Goal: Check status: Check status

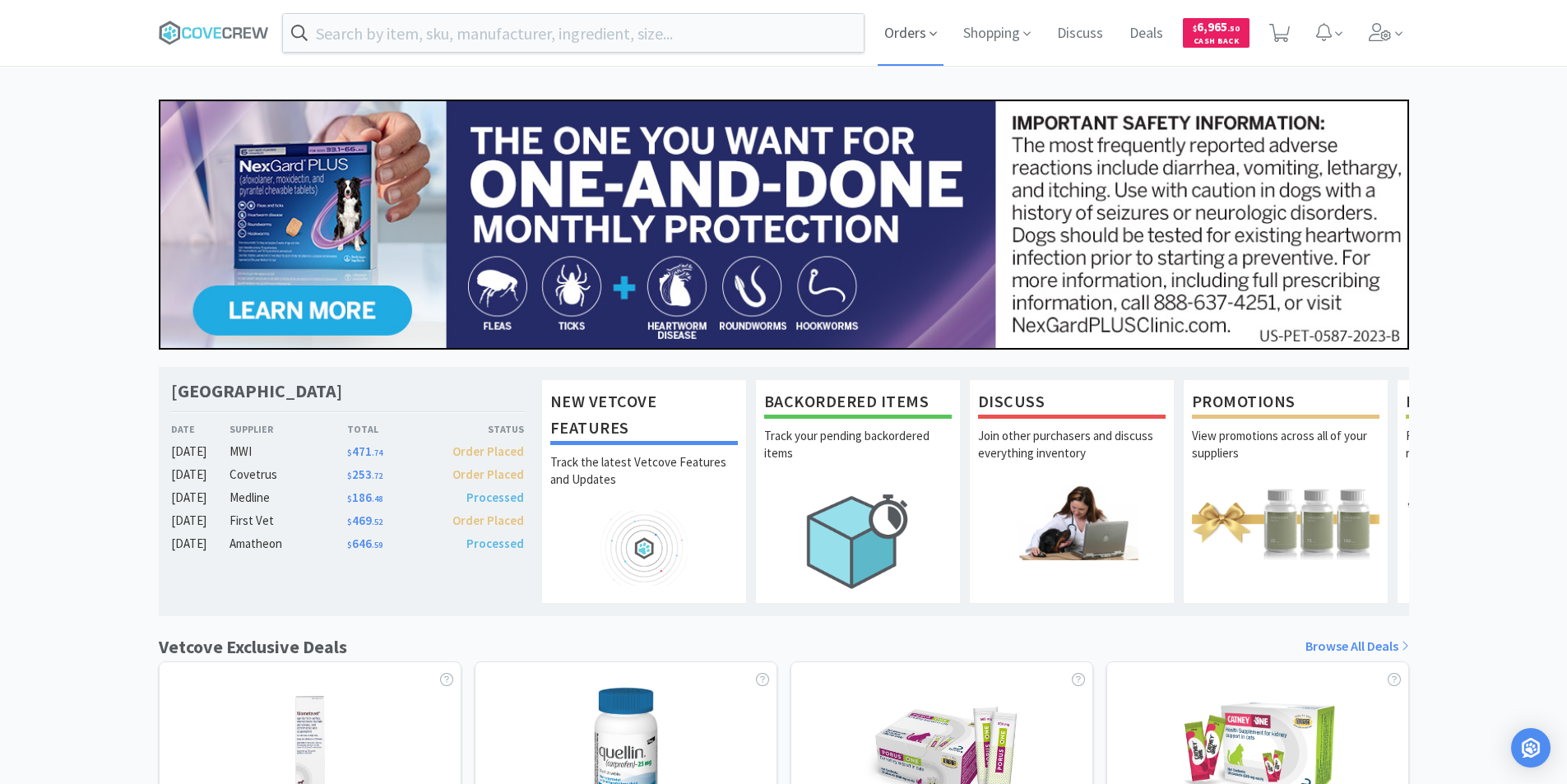
click at [915, 38] on span "Orders" at bounding box center [910, 32] width 66 height 66
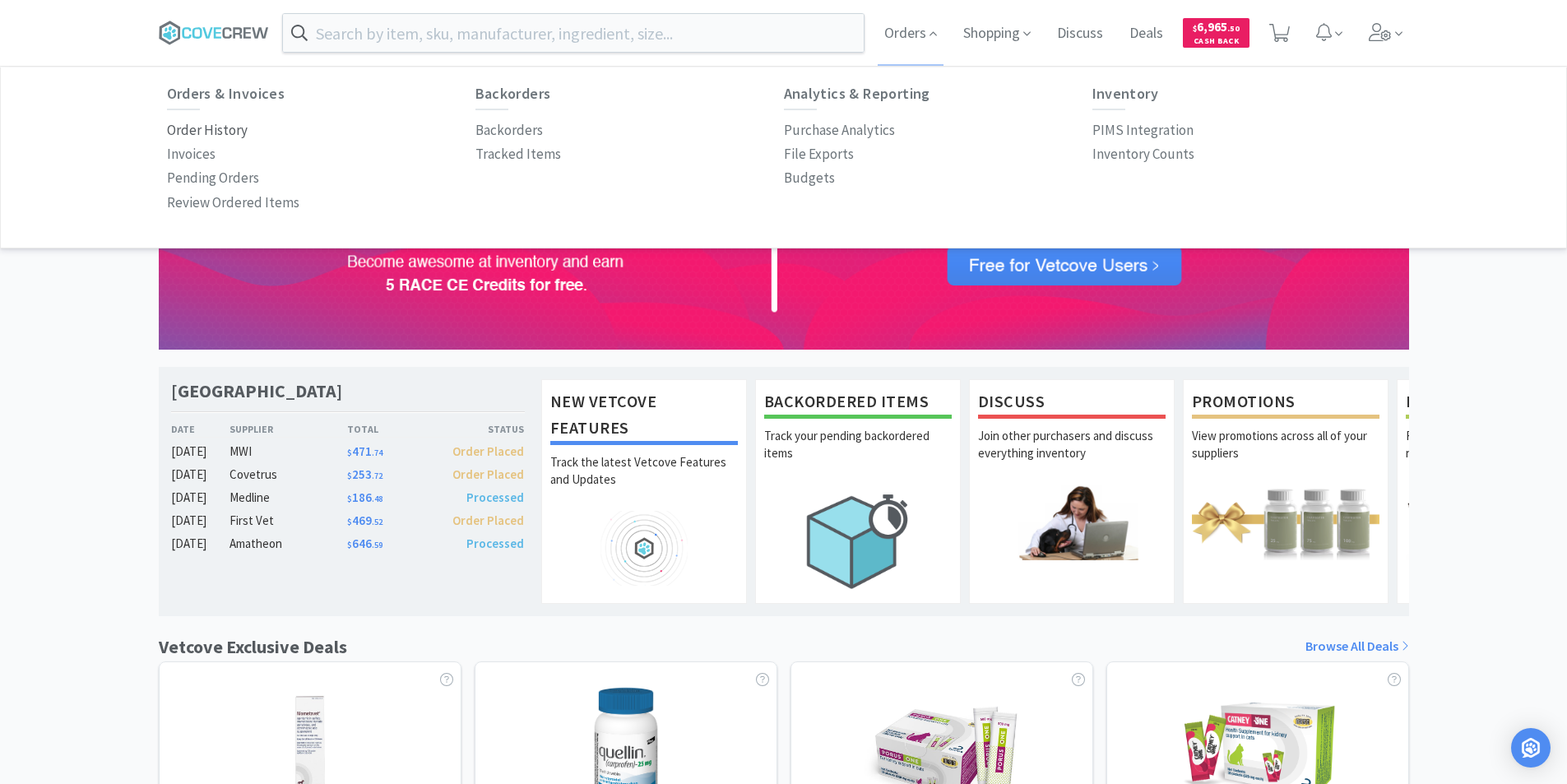
click at [226, 134] on p "Order History" at bounding box center [207, 130] width 81 height 22
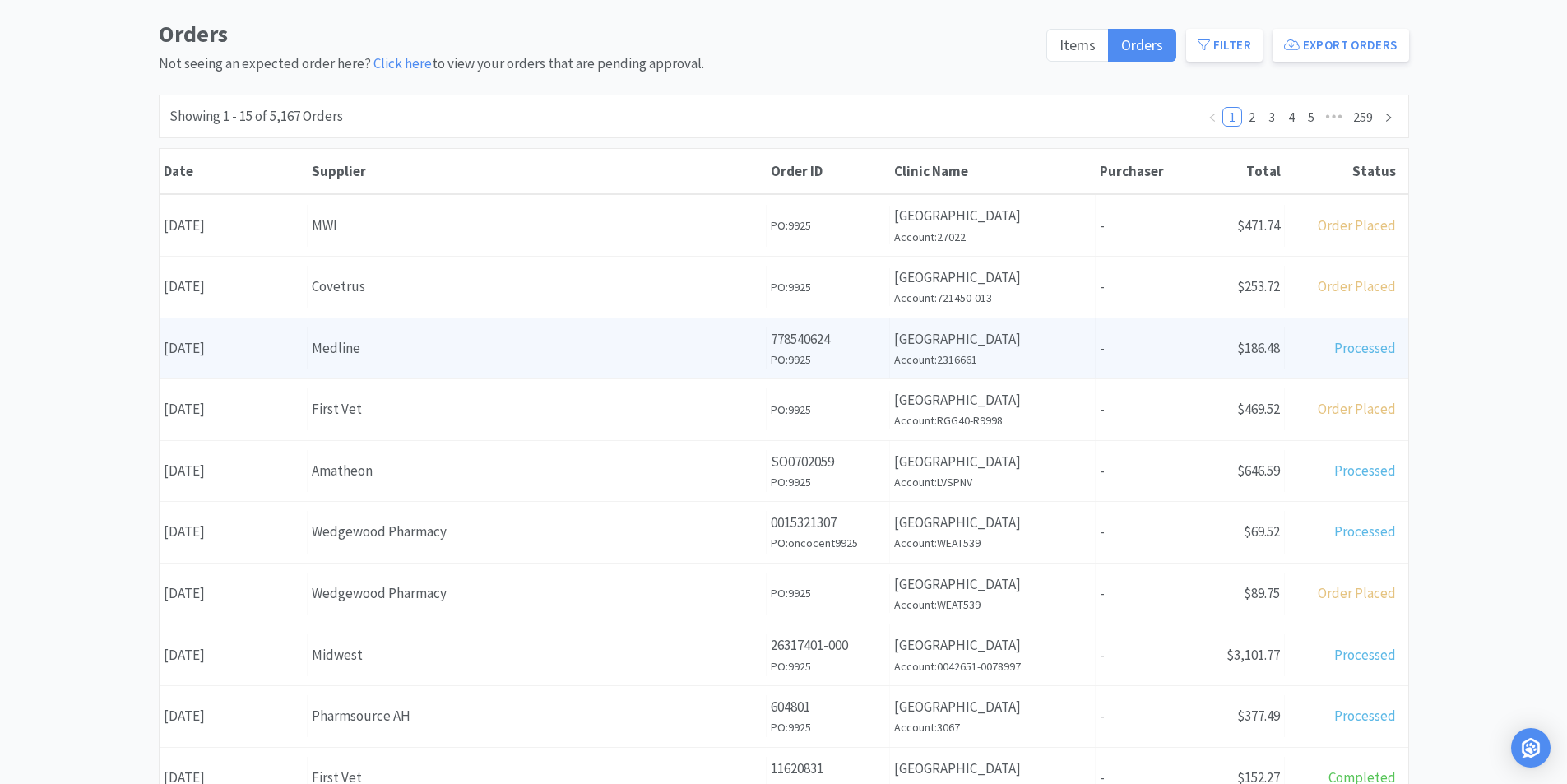
scroll to position [164, 0]
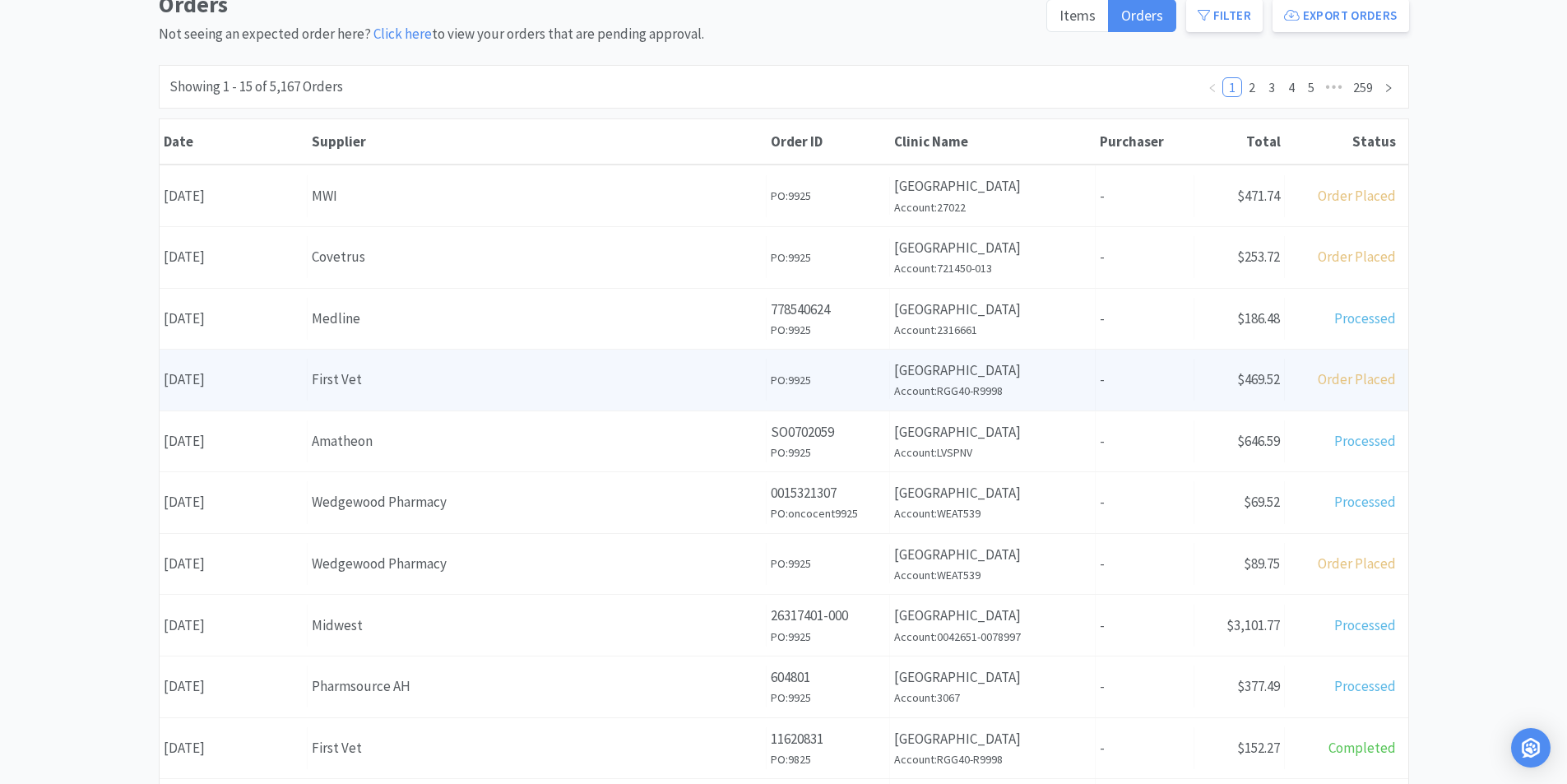
click at [372, 376] on div "First Vet" at bounding box center [537, 380] width 450 height 22
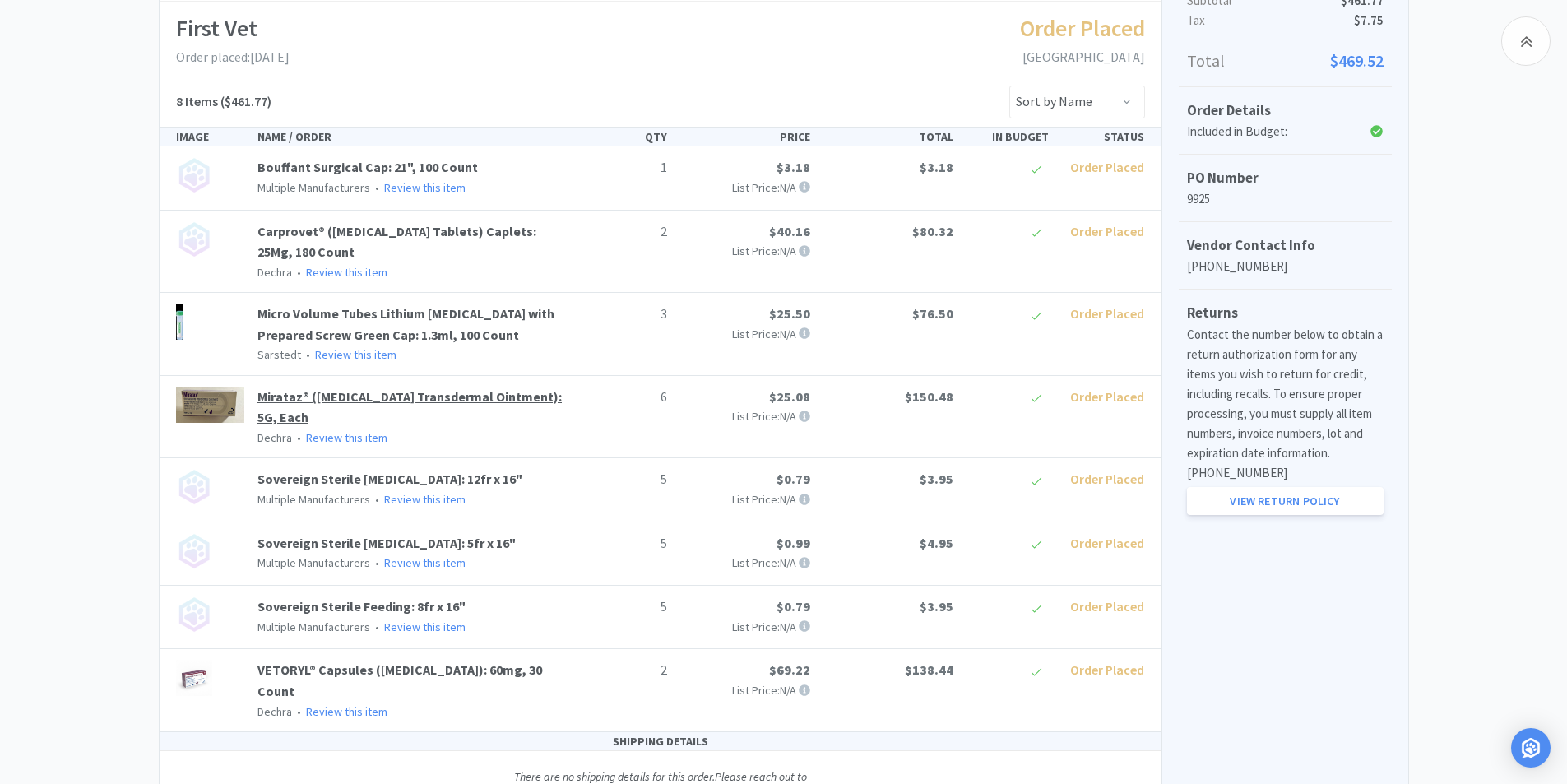
scroll to position [329, 0]
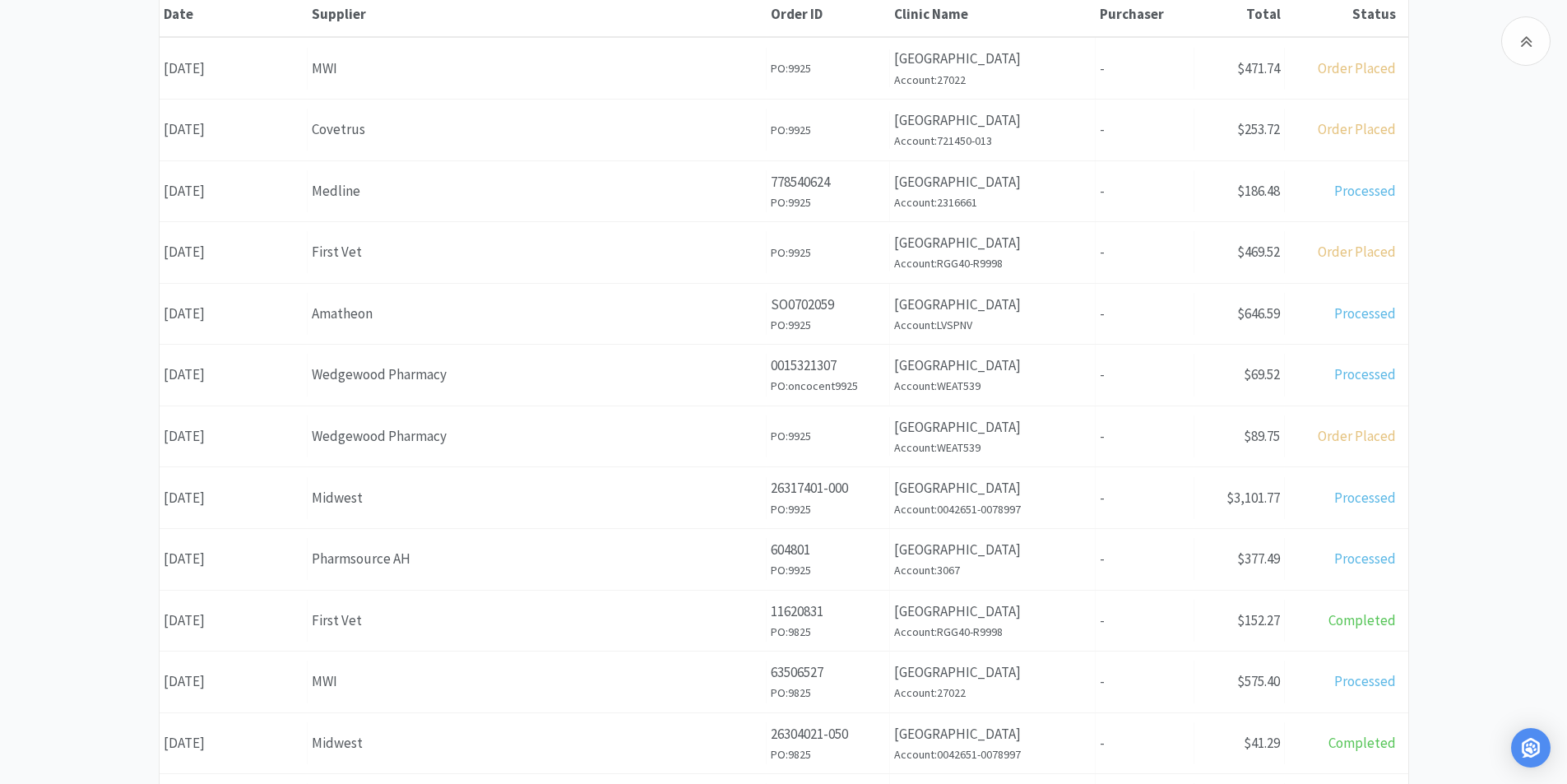
scroll to position [329, 0]
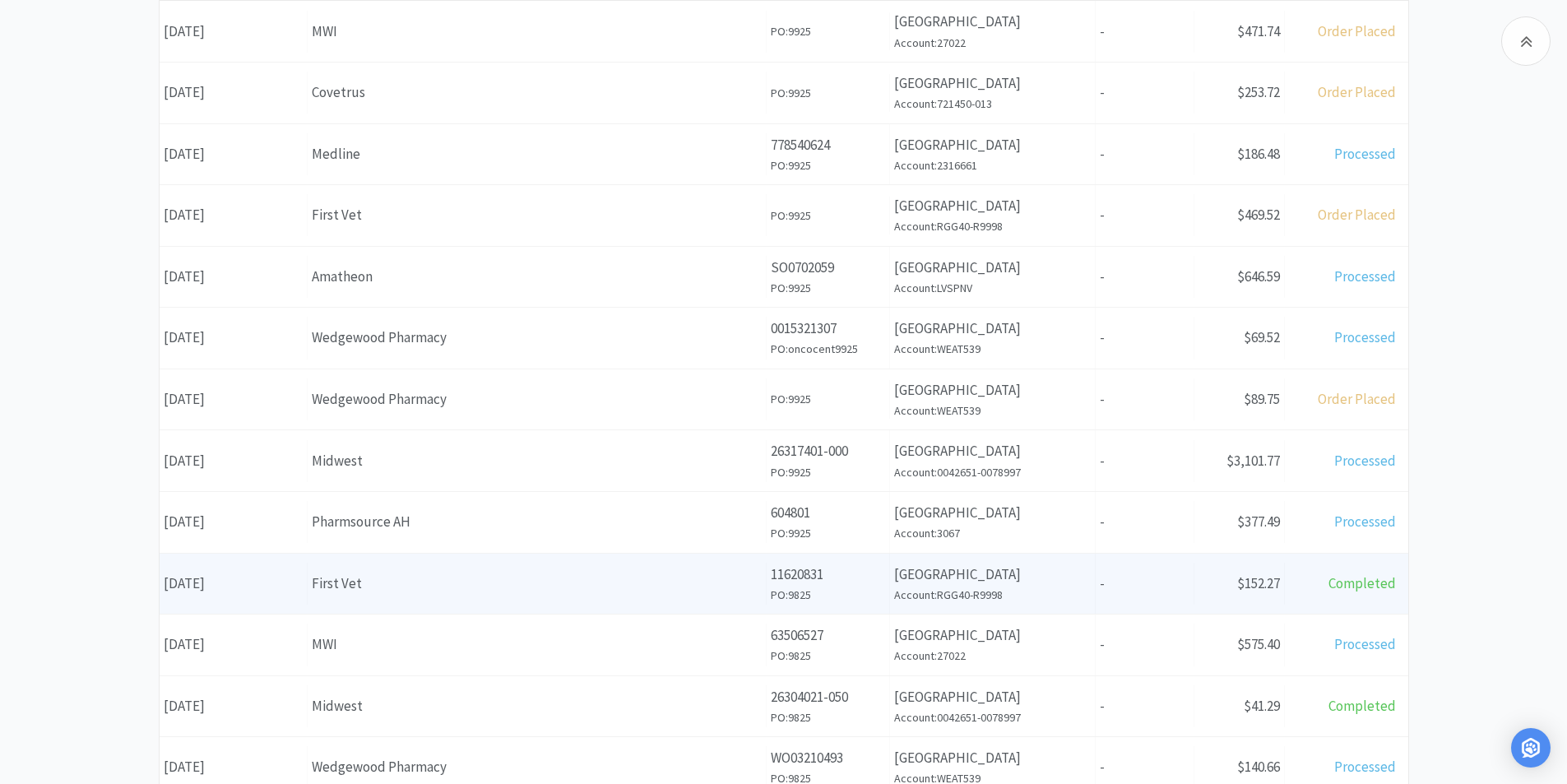
click at [397, 593] on div "First Vet" at bounding box center [537, 583] width 450 height 22
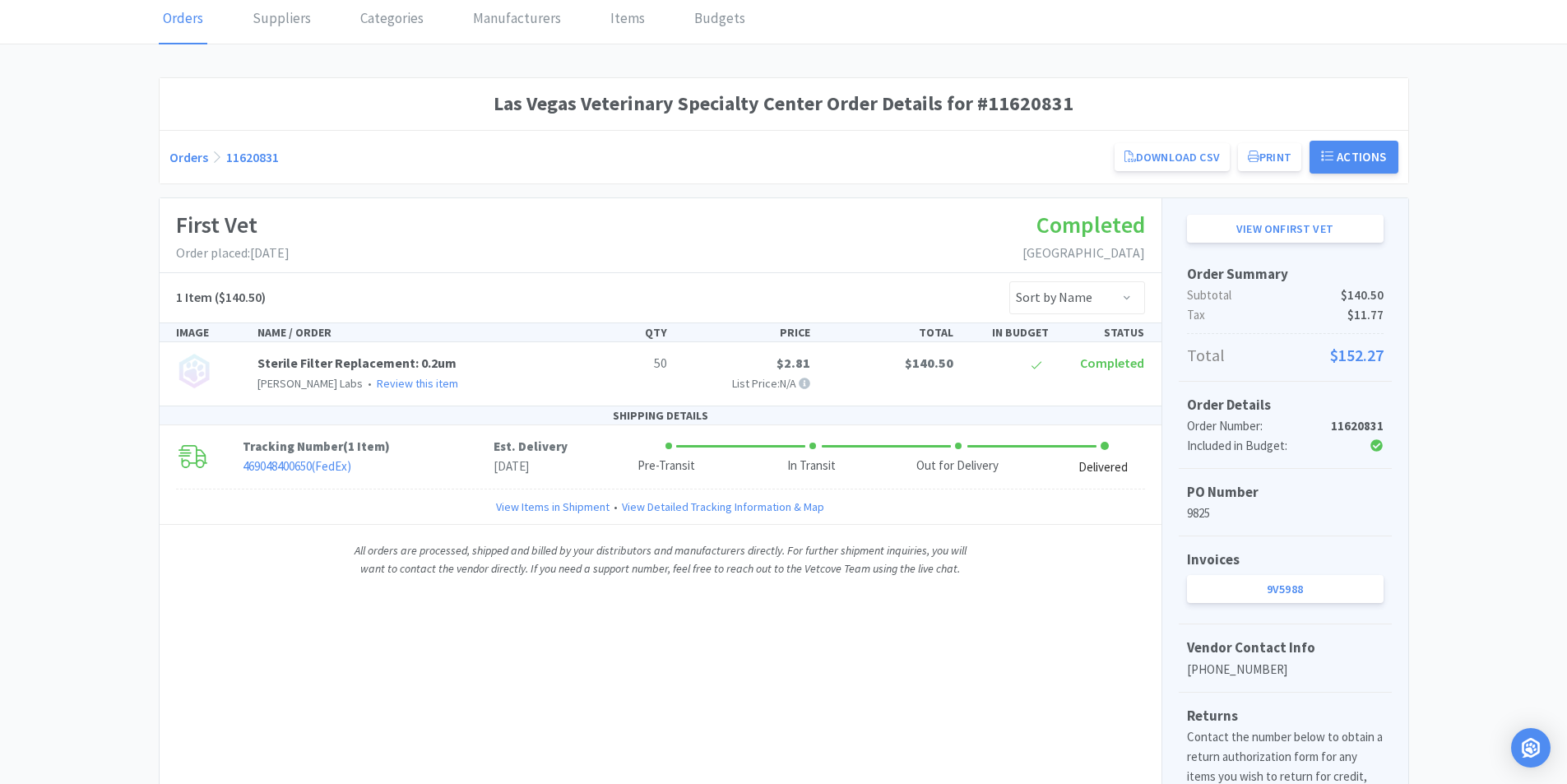
scroll to position [164, 0]
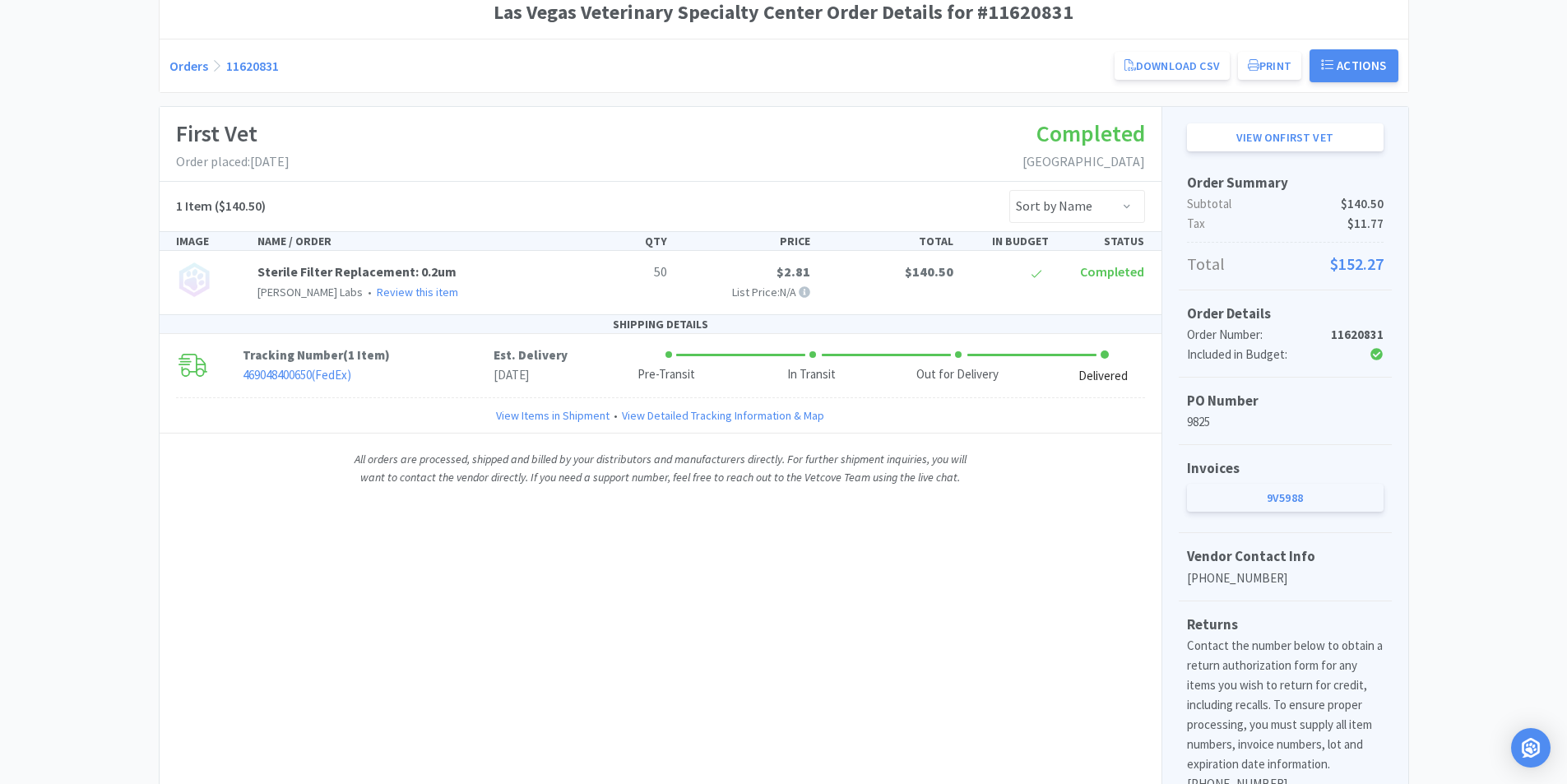
click at [1300, 491] on link "9V5988" at bounding box center [1285, 497] width 197 height 28
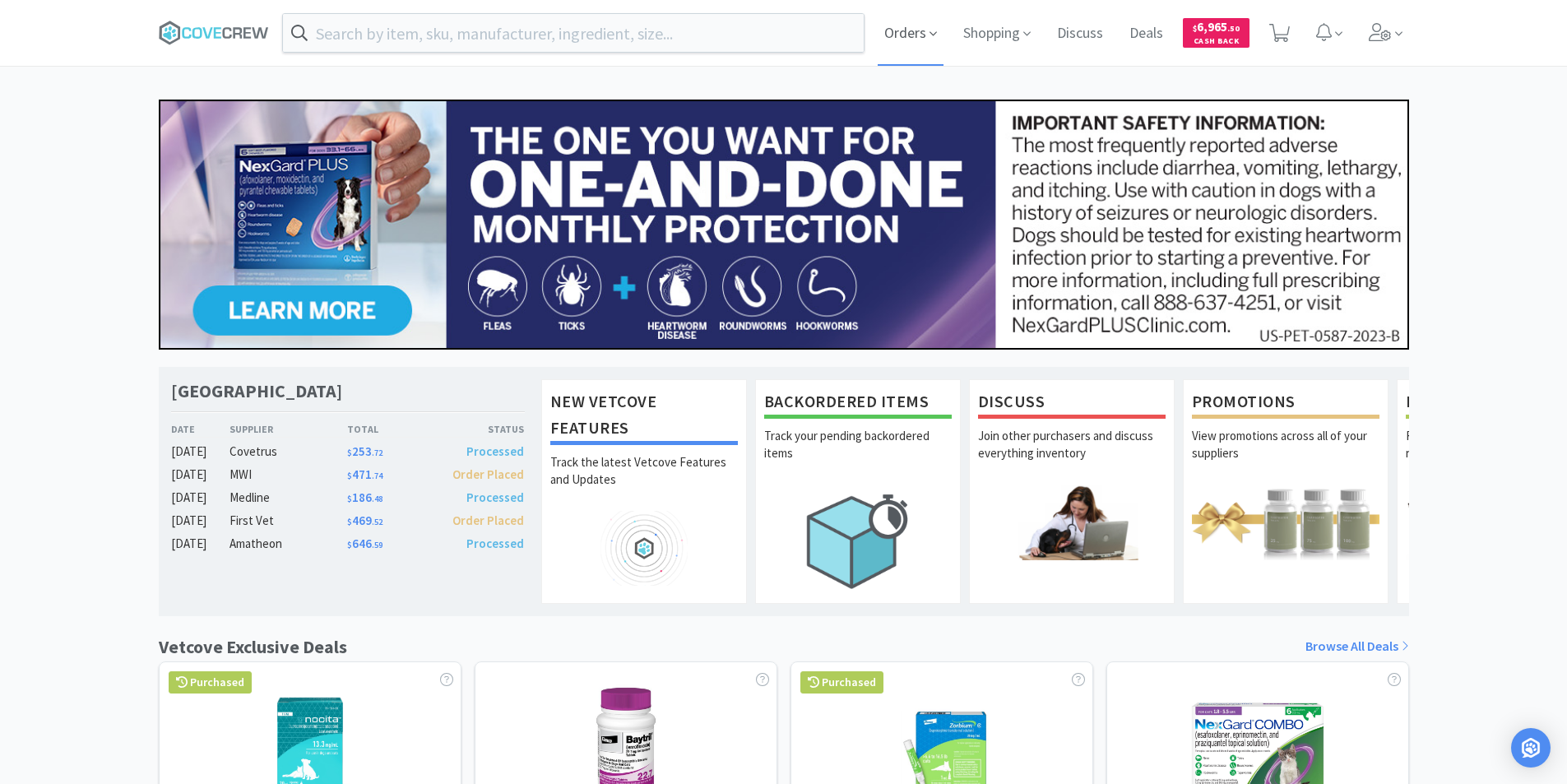
click at [909, 31] on span "Orders" at bounding box center [910, 32] width 66 height 66
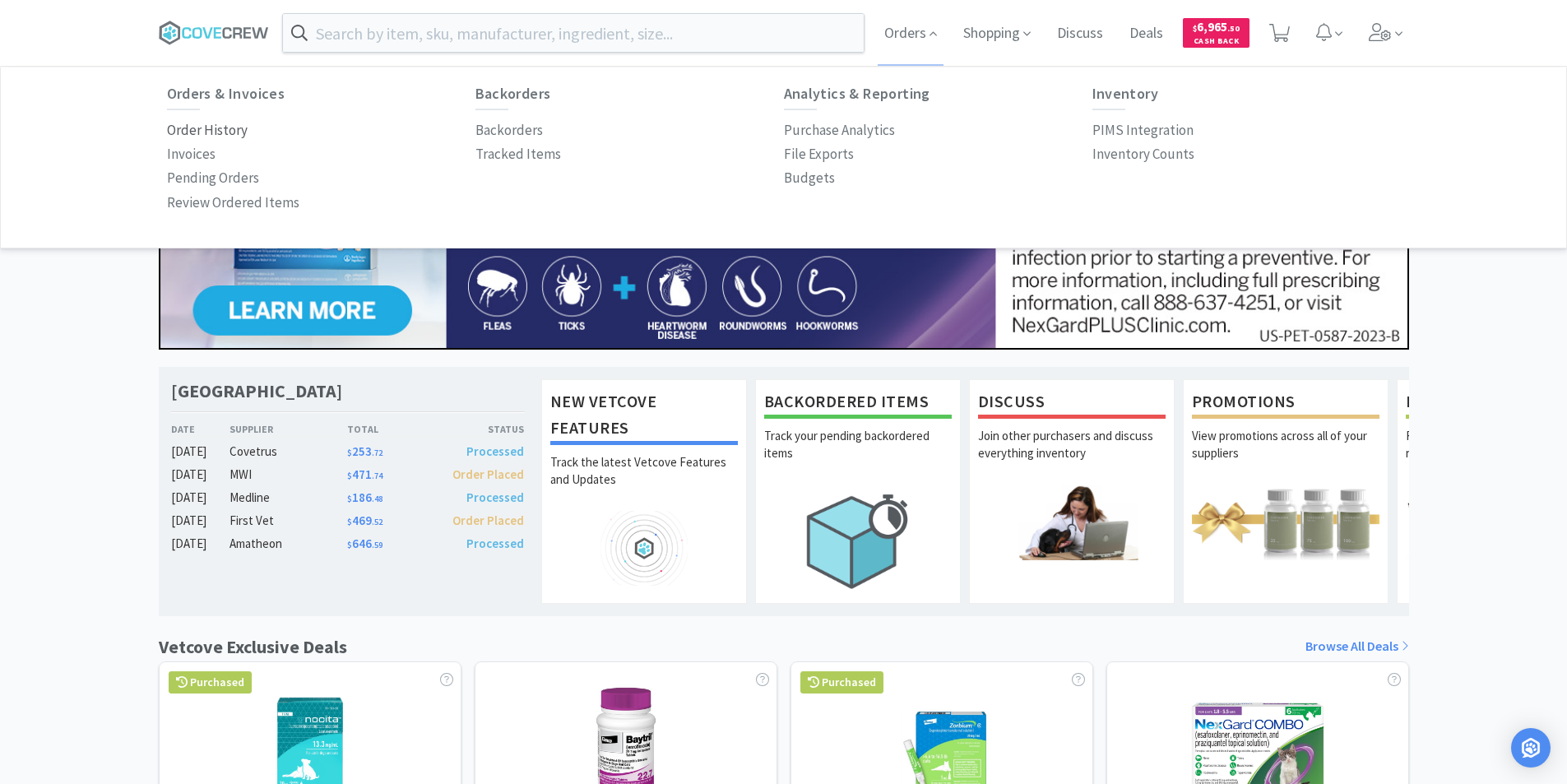
click at [221, 127] on p "Order History" at bounding box center [207, 130] width 81 height 22
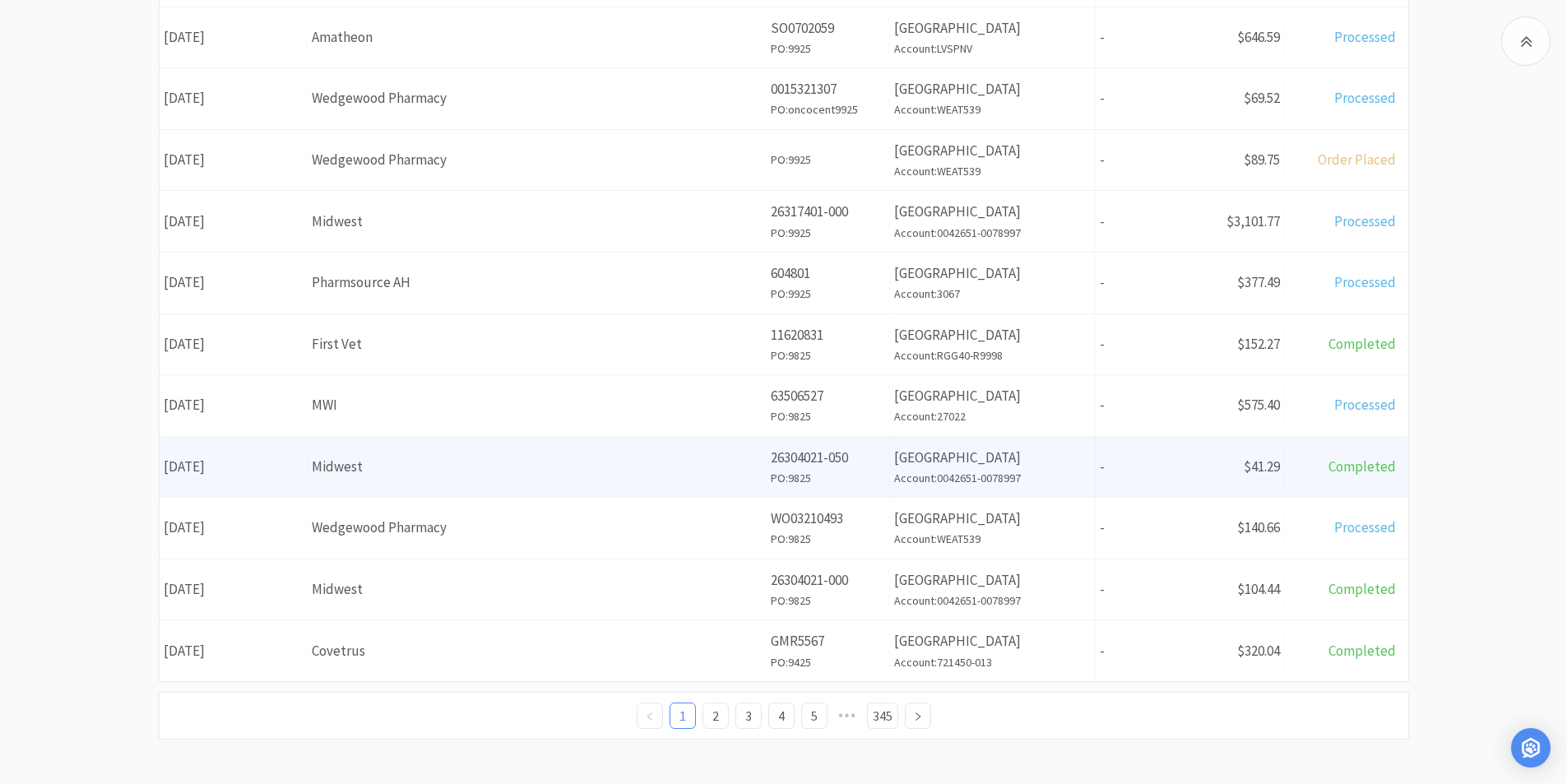
scroll to position [573, 0]
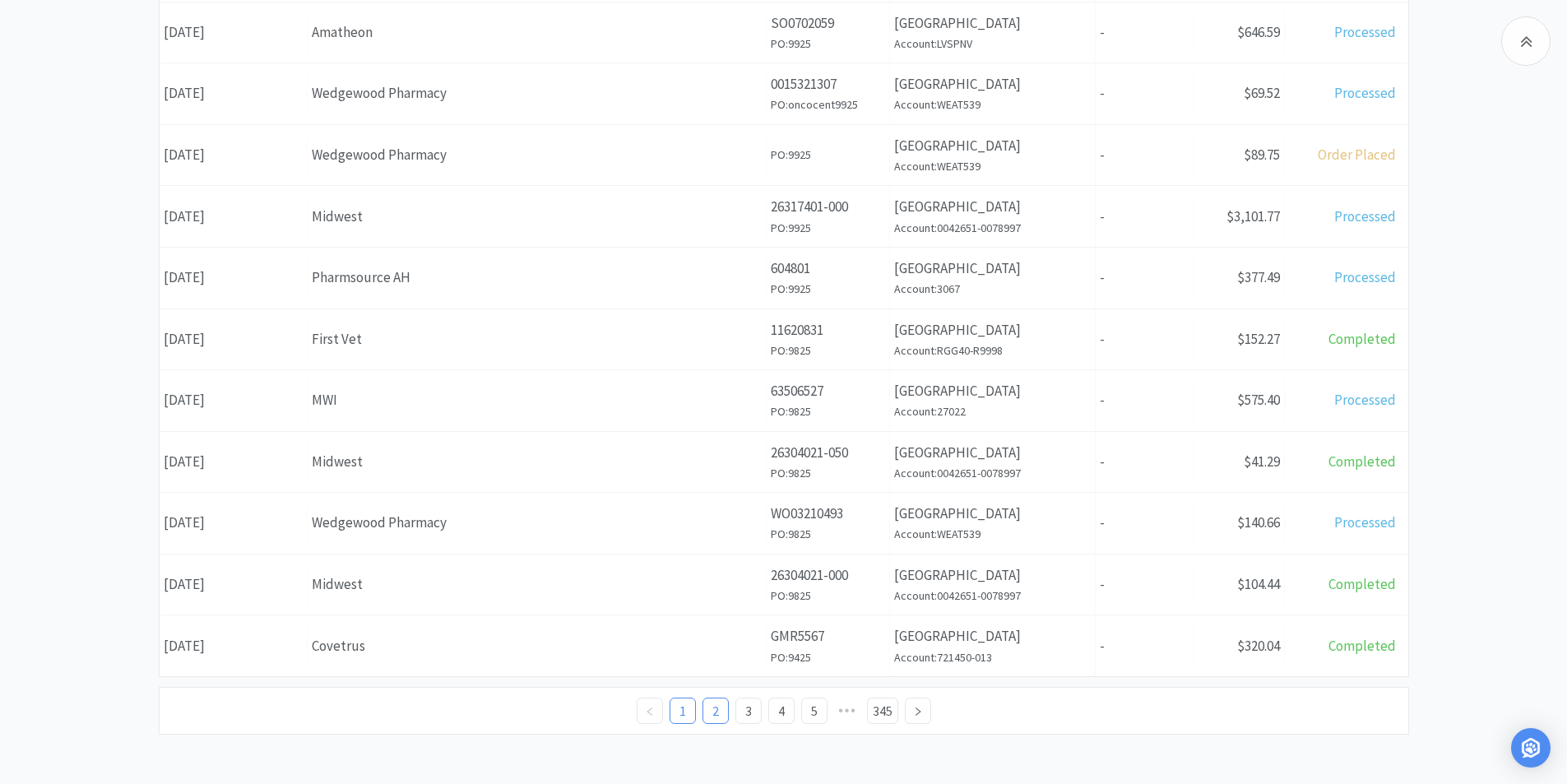
click at [715, 715] on link "2" at bounding box center [715, 710] width 25 height 25
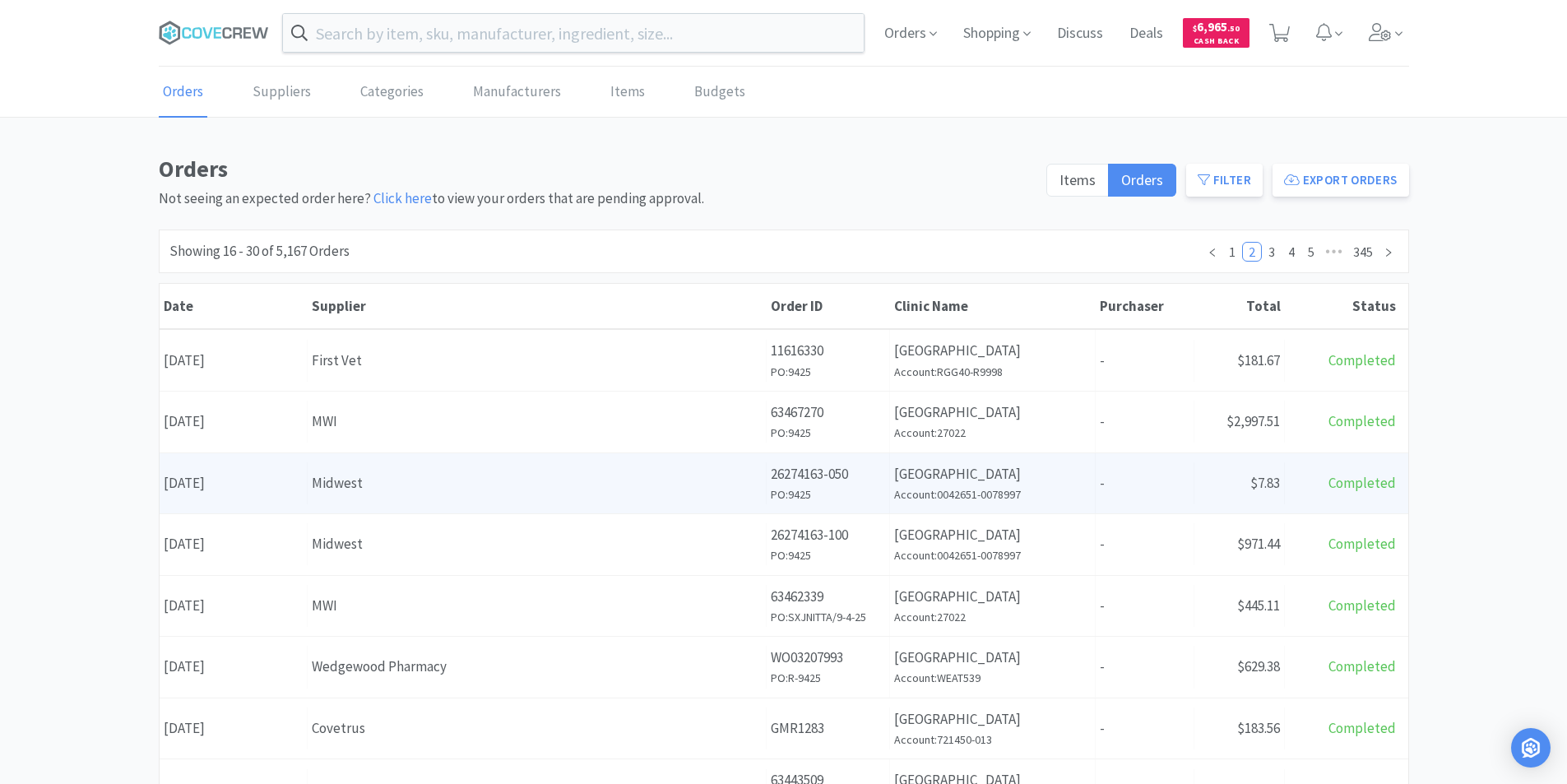
click at [399, 472] on div "Midwest" at bounding box center [537, 484] width 450 height 22
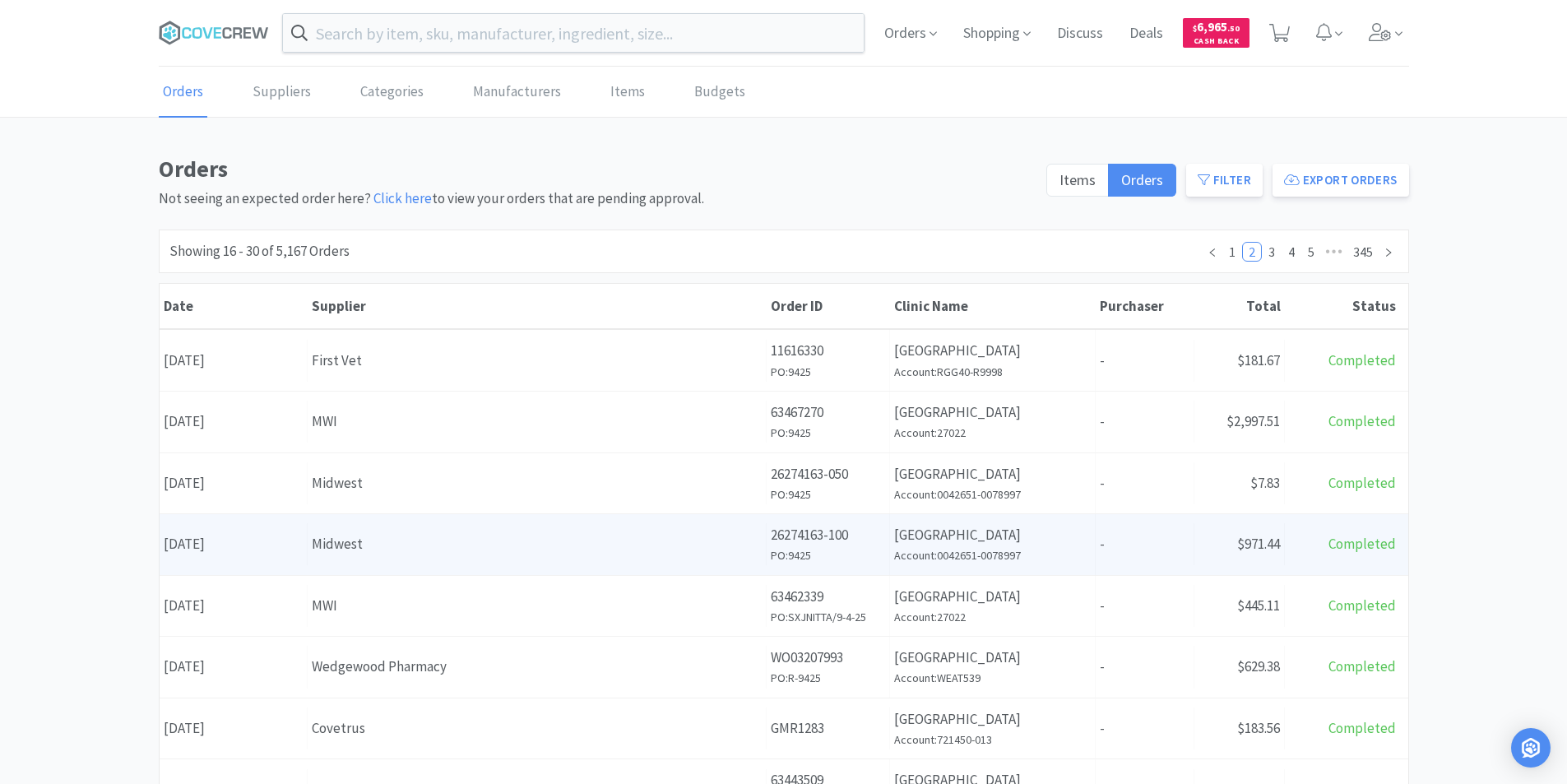
click at [324, 552] on div "Midwest" at bounding box center [537, 544] width 450 height 22
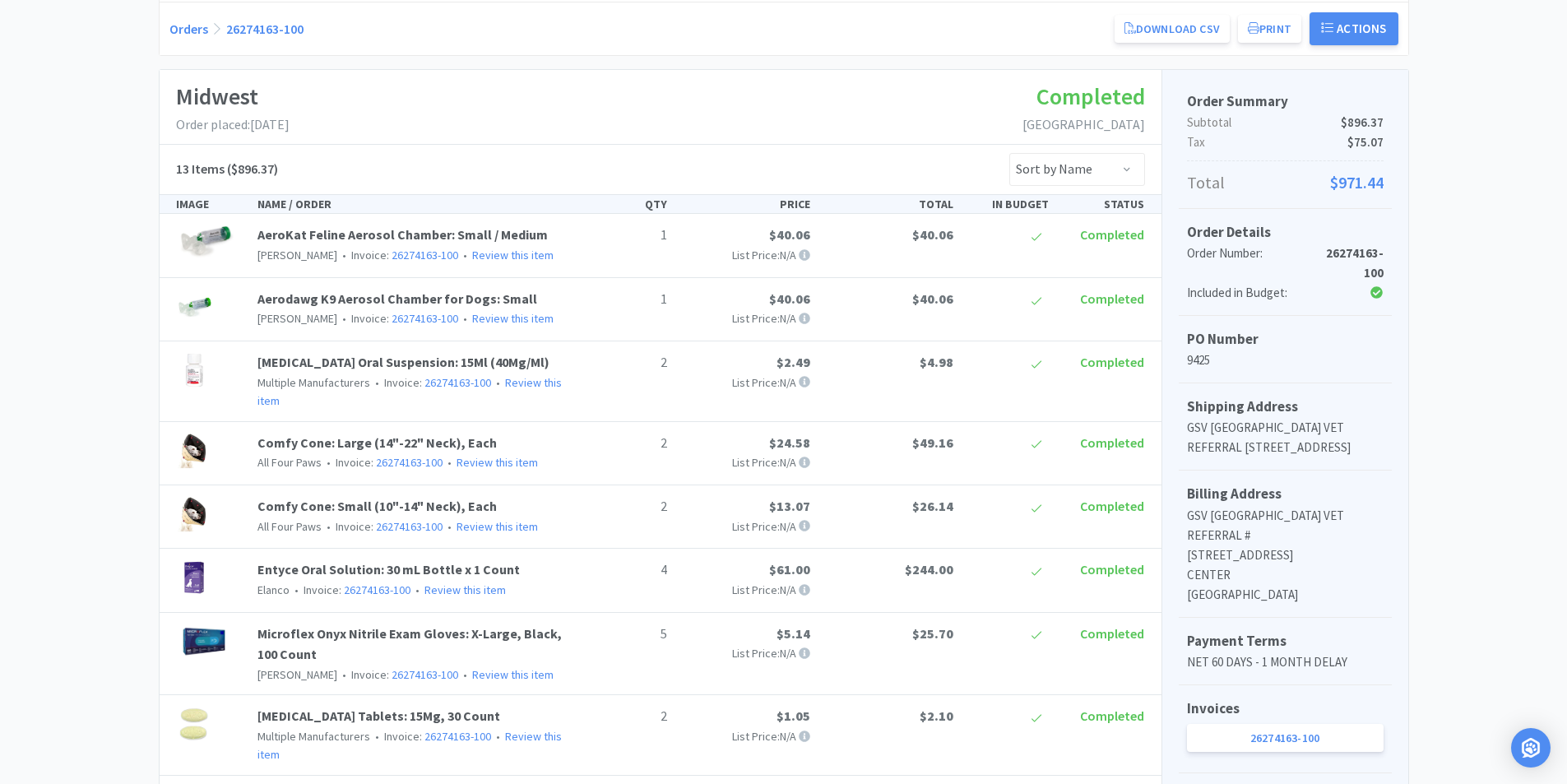
scroll to position [46, 0]
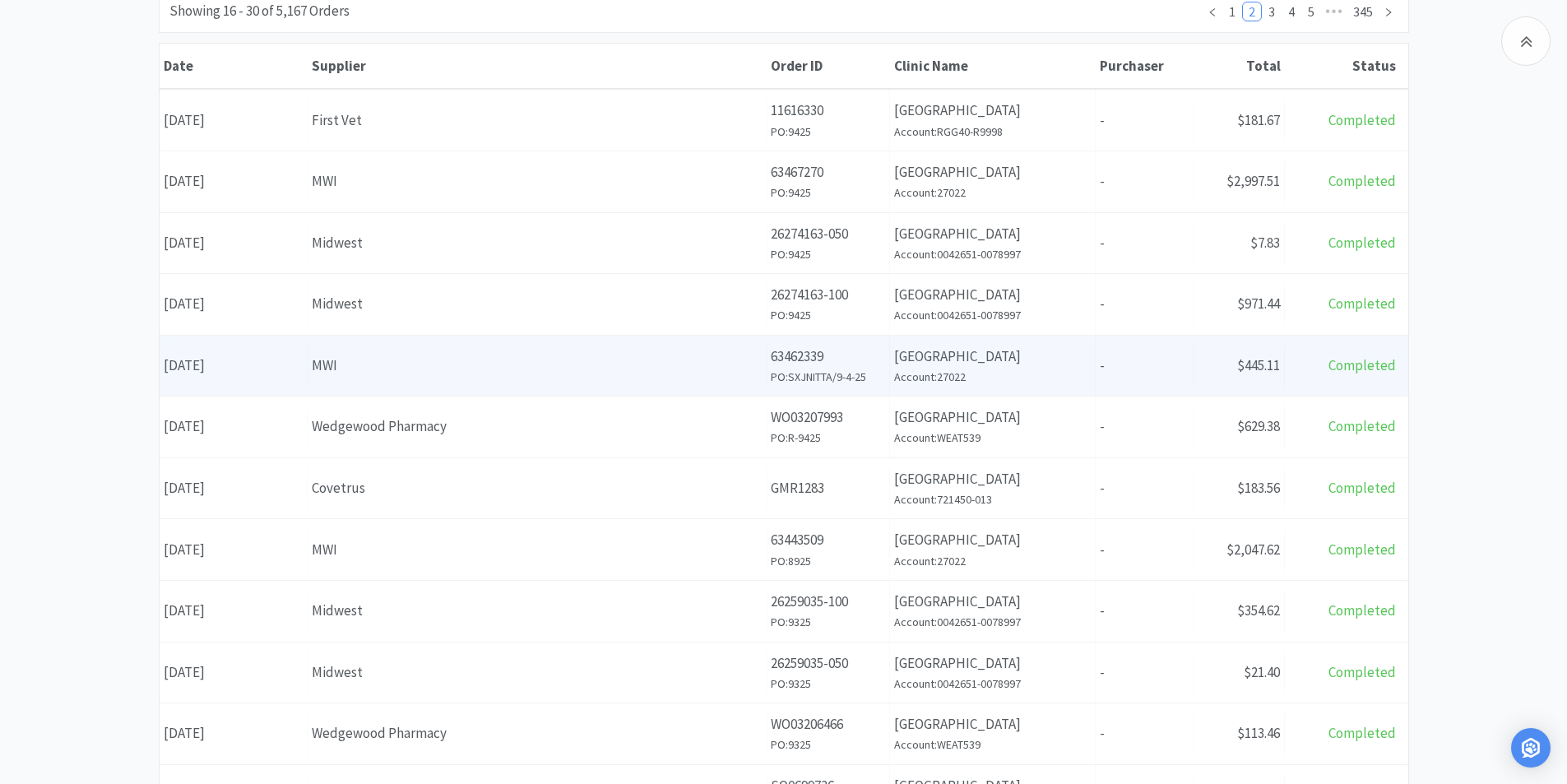
scroll to position [247, 0]
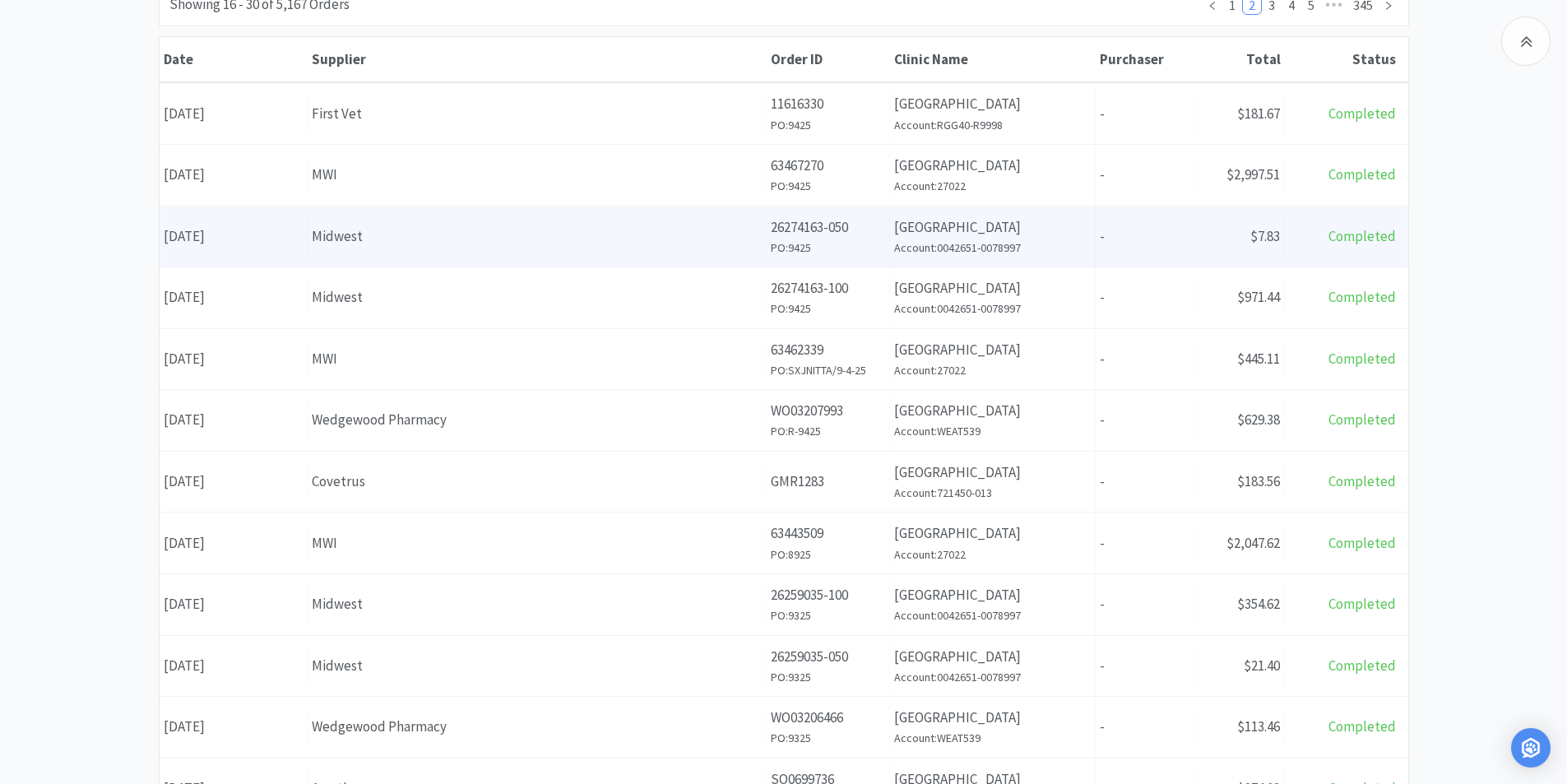
click at [521, 253] on div "Supplier Midwest" at bounding box center [537, 236] width 459 height 42
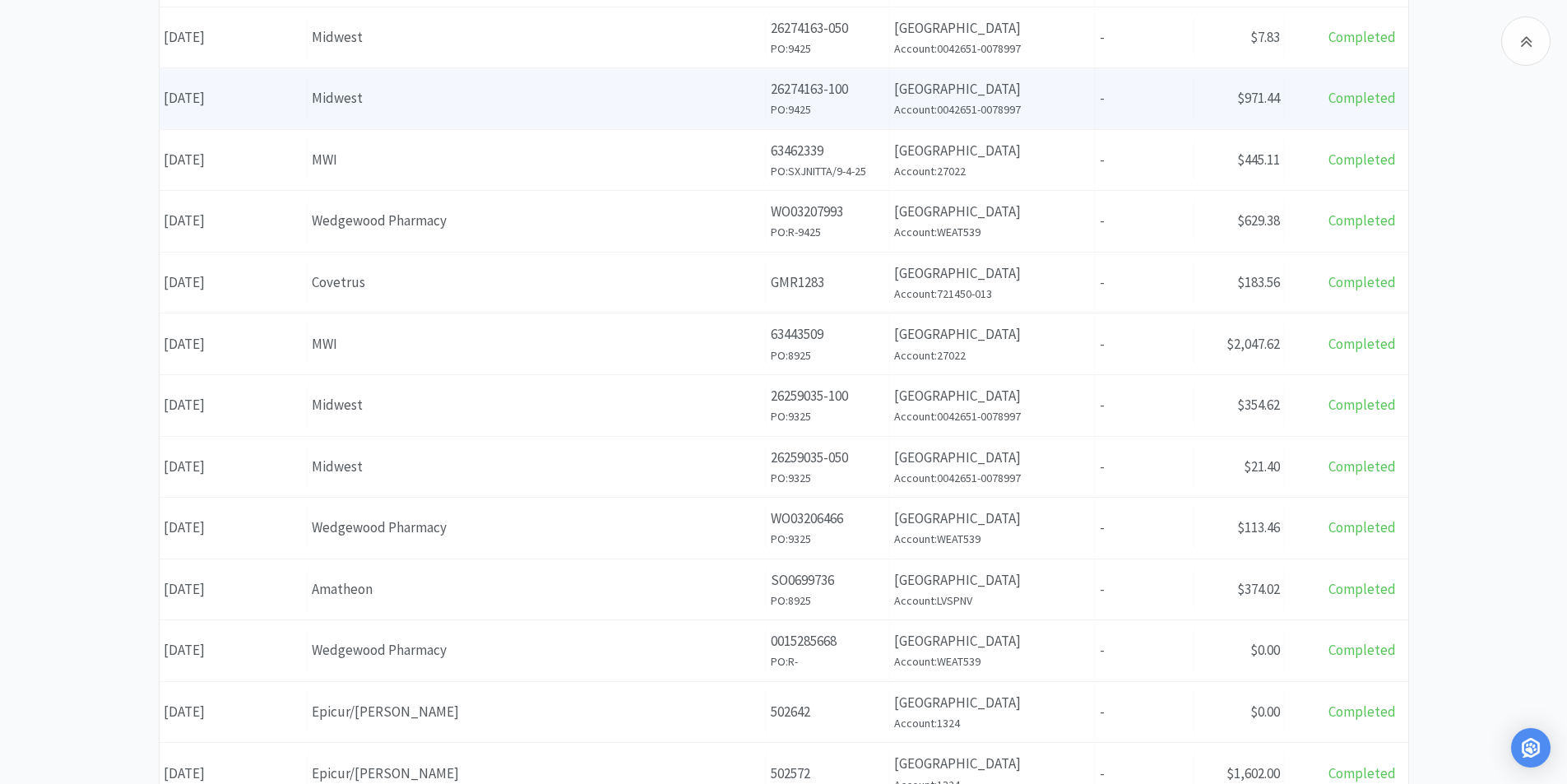
scroll to position [409, 0]
